Goal: Task Accomplishment & Management: Use online tool/utility

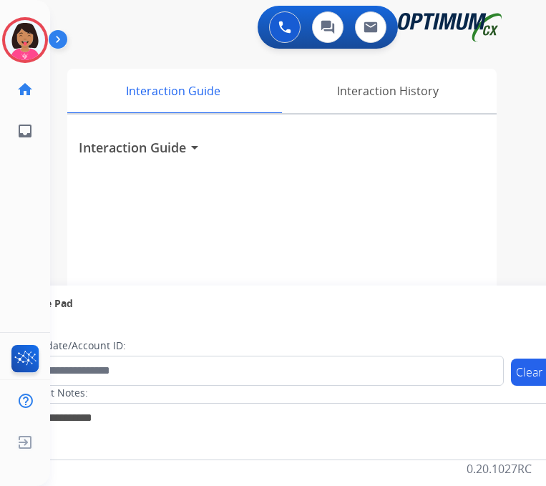
scroll to position [11, 35]
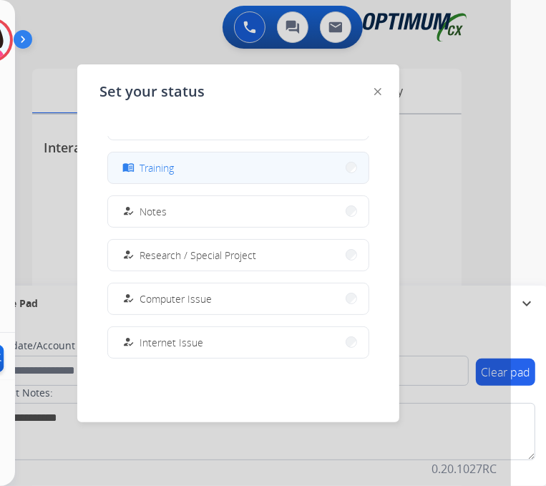
scroll to position [260, 0]
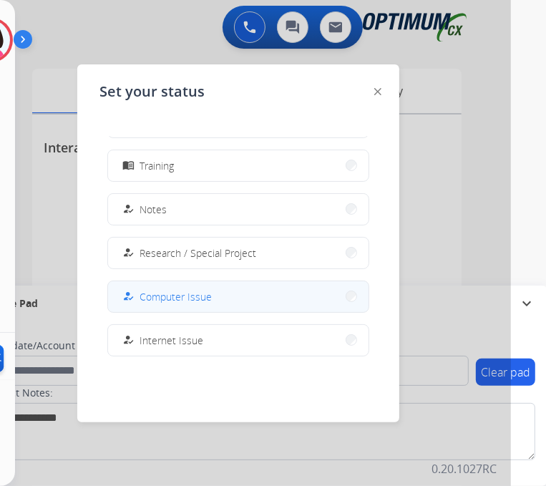
click at [250, 296] on button "how_to_reg Computer Issue" at bounding box center [238, 296] width 260 height 31
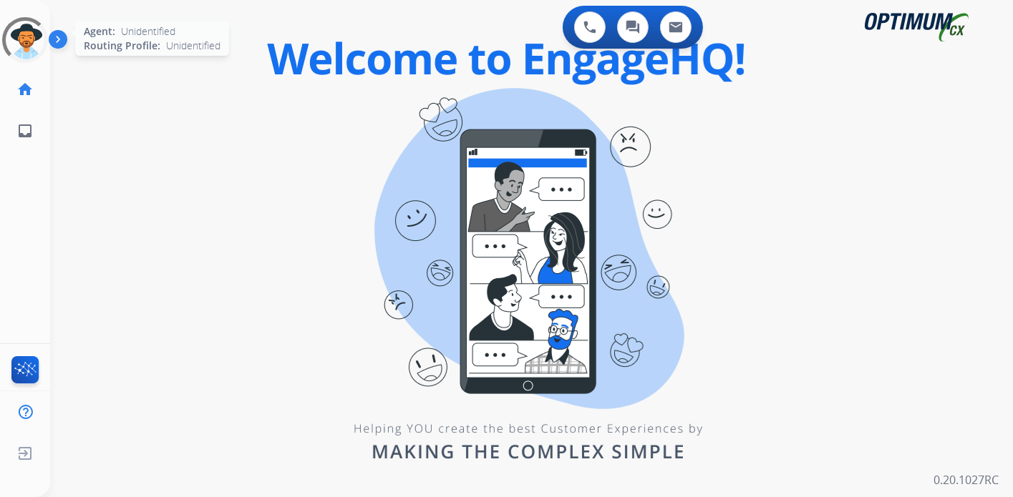
click at [31, 45] on div at bounding box center [24, 39] width 57 height 57
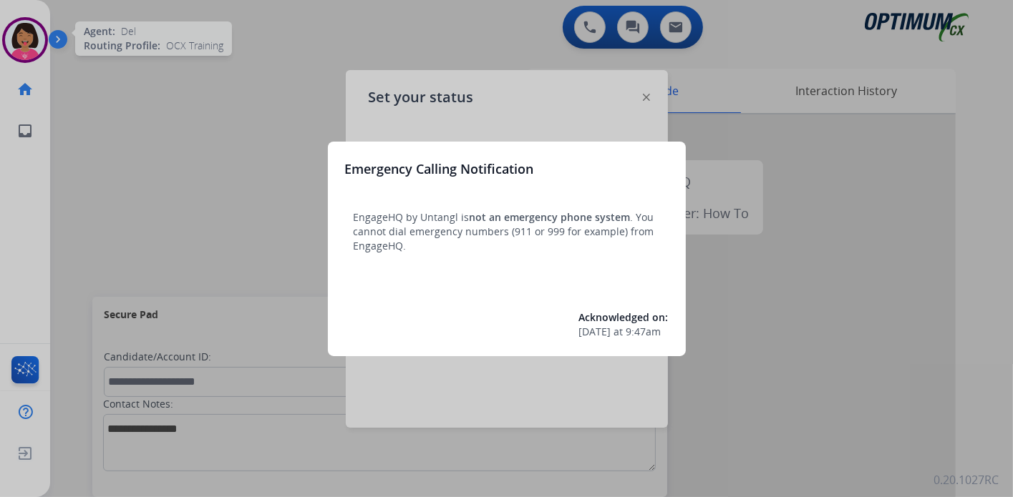
click at [670, 188] on div "Emergency Calling Notification EngageHQ by Untangl is not an emergency phone sy…" at bounding box center [507, 249] width 358 height 215
click at [152, 122] on div at bounding box center [506, 248] width 1013 height 497
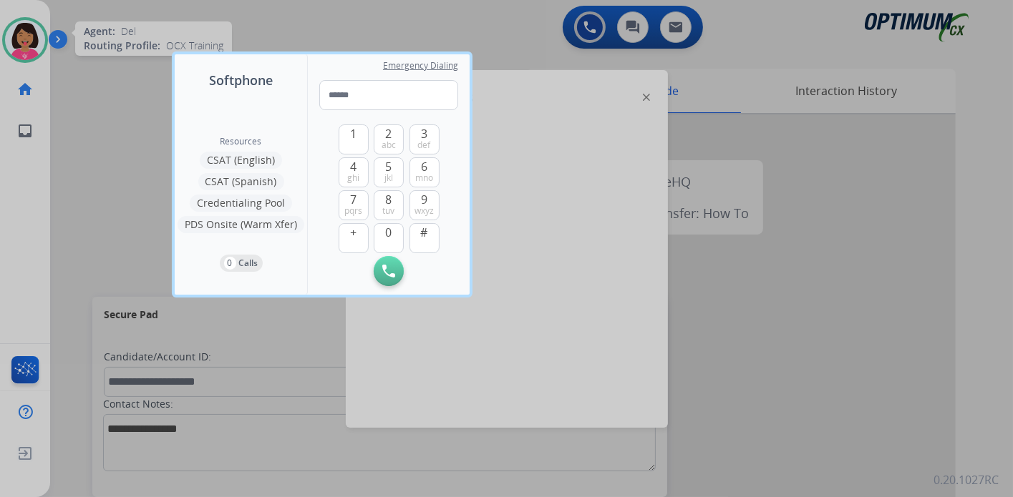
click at [14, 43] on div at bounding box center [506, 248] width 1013 height 497
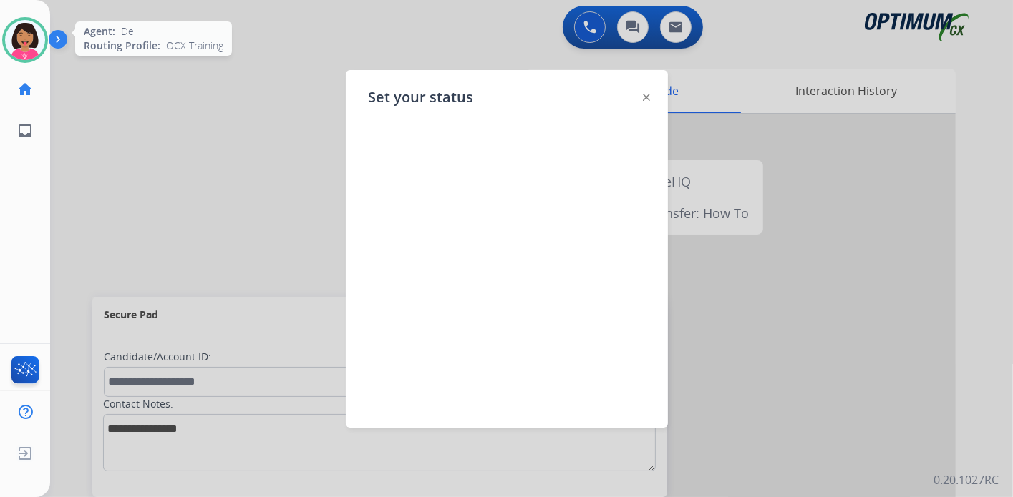
click at [21, 45] on img at bounding box center [25, 40] width 40 height 40
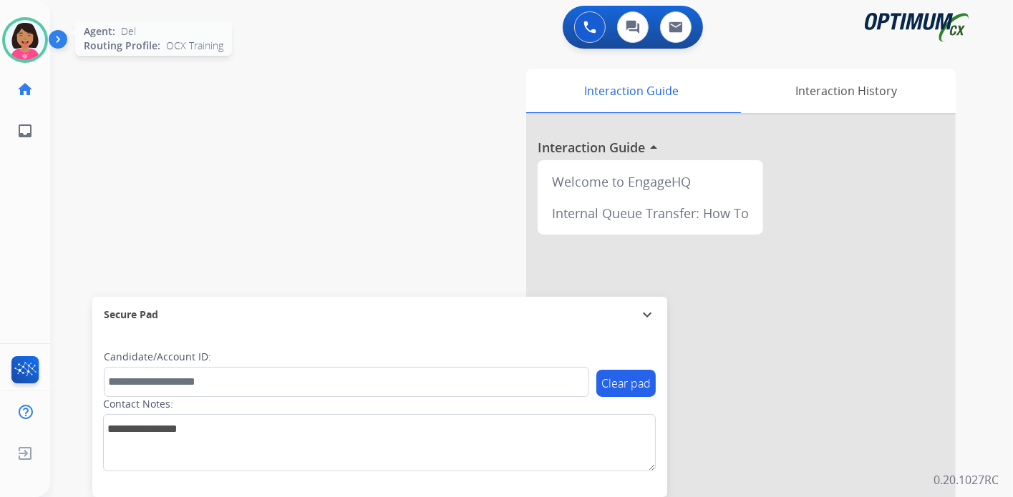
click at [42, 44] on img at bounding box center [25, 40] width 40 height 40
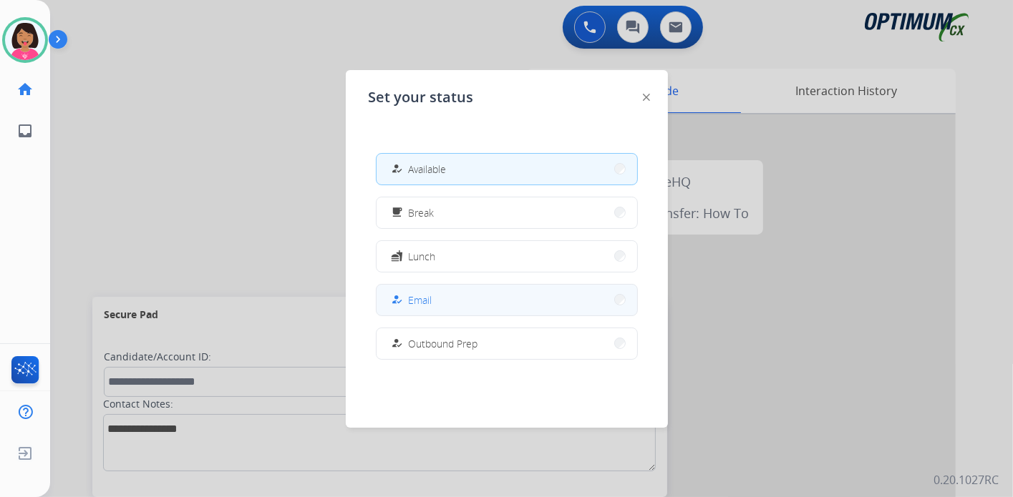
click at [487, 301] on button "how_to_reg Email" at bounding box center [506, 300] width 260 height 31
